Goal: Contribute content

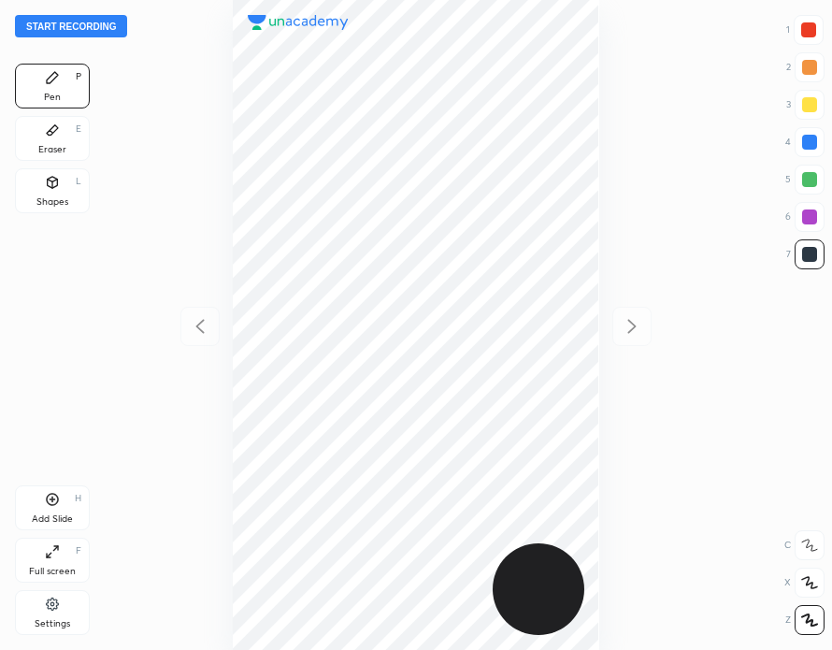
scroll to position [650, 533]
click at [97, 27] on button "Start recording" at bounding box center [71, 26] width 112 height 22
click at [58, 508] on div "Add Slide H" at bounding box center [52, 507] width 75 height 45
click at [67, 144] on div "Eraser E" at bounding box center [52, 138] width 75 height 45
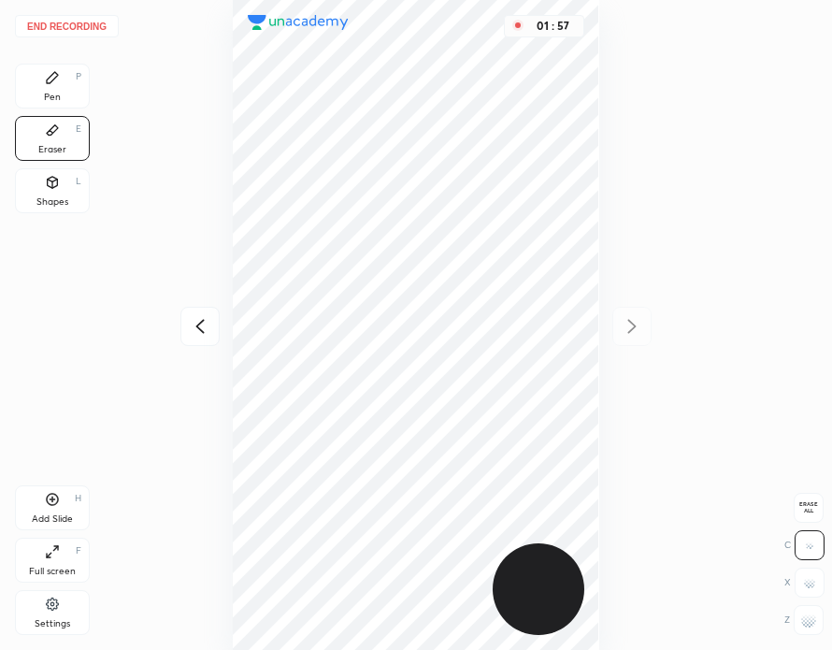
click at [72, 99] on div "Pen P" at bounding box center [52, 86] width 75 height 45
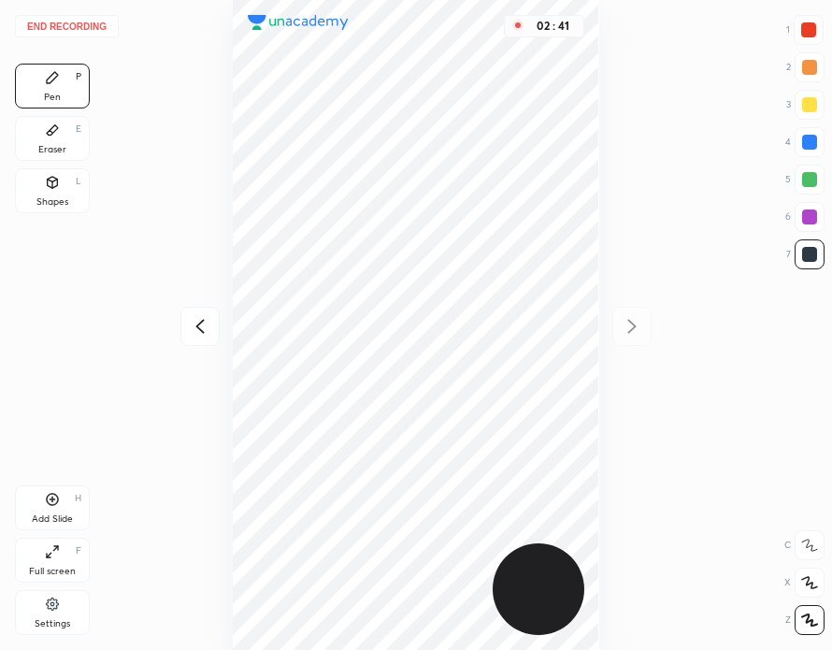
click at [56, 510] on div "Add Slide H" at bounding box center [52, 507] width 75 height 45
click at [57, 142] on div "Eraser E" at bounding box center [52, 138] width 75 height 45
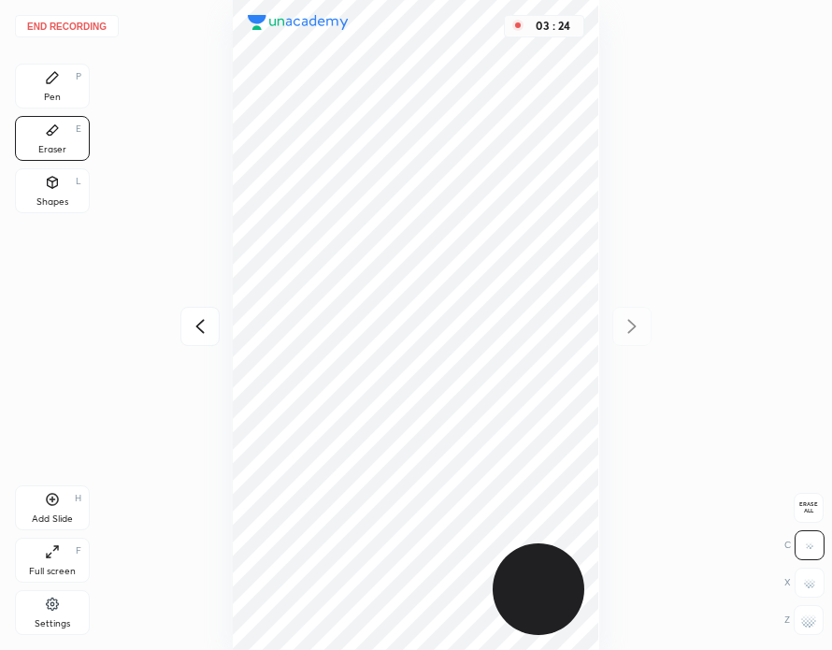
click at [53, 89] on div "Pen P" at bounding box center [52, 86] width 75 height 45
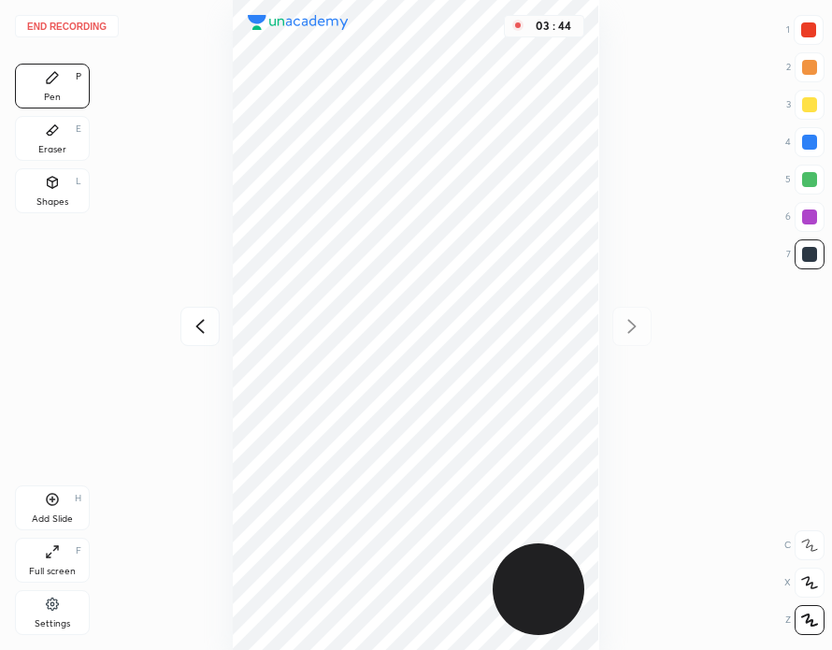
click at [80, 28] on button "End recording" at bounding box center [67, 26] width 104 height 22
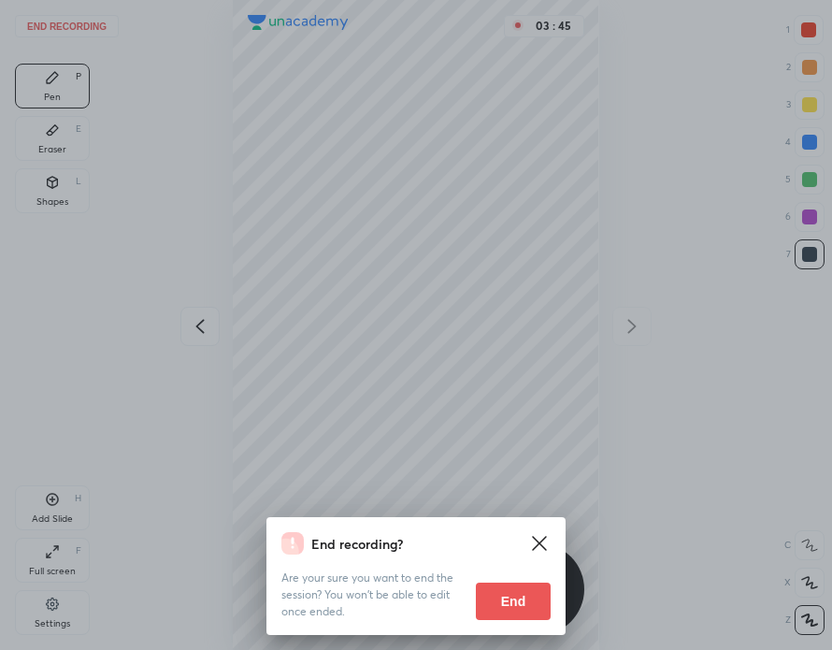
click at [524, 609] on button "End" at bounding box center [513, 600] width 75 height 37
